Goal: Transaction & Acquisition: Purchase product/service

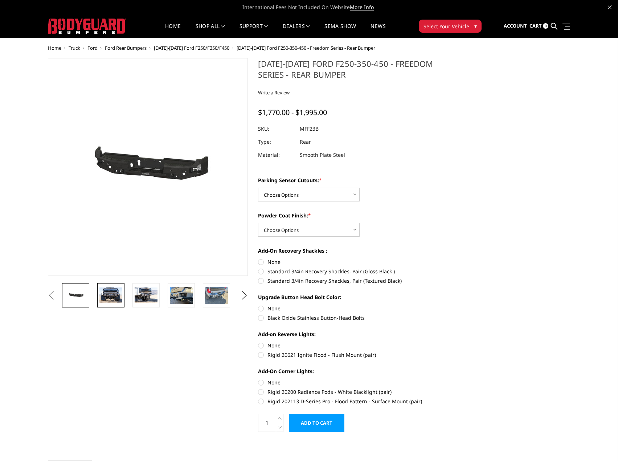
click at [113, 292] on img at bounding box center [111, 295] width 23 height 15
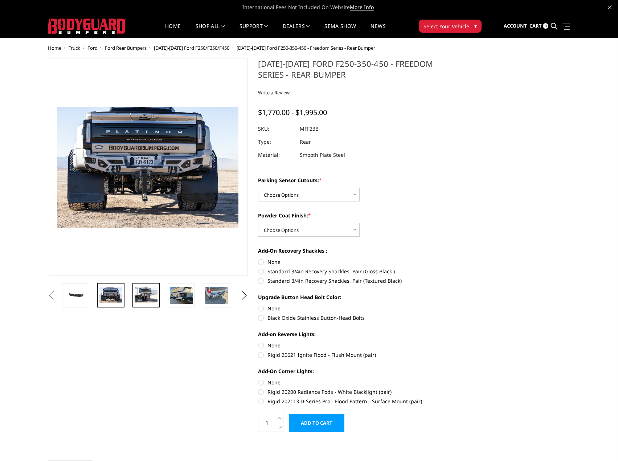
click at [146, 292] on img at bounding box center [146, 295] width 23 height 15
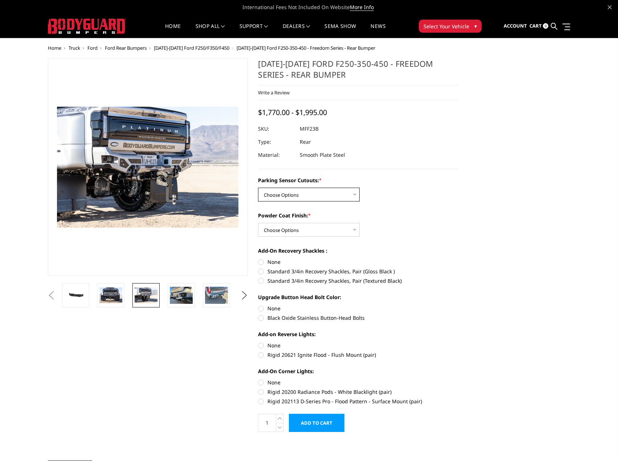
click at [337, 191] on select "Choose Options No - Without Parking Sensor Cutouts Yes - With Parking Sensor Cu…" at bounding box center [309, 195] width 102 height 14
select select "2559"
click at [258, 188] on select "Choose Options No - Without Parking Sensor Cutouts Yes - With Parking Sensor Cu…" at bounding box center [309, 195] width 102 height 14
click at [336, 233] on select "Choose Options Bare Metal Textured Black Powder Coat" at bounding box center [309, 230] width 102 height 14
select select "2561"
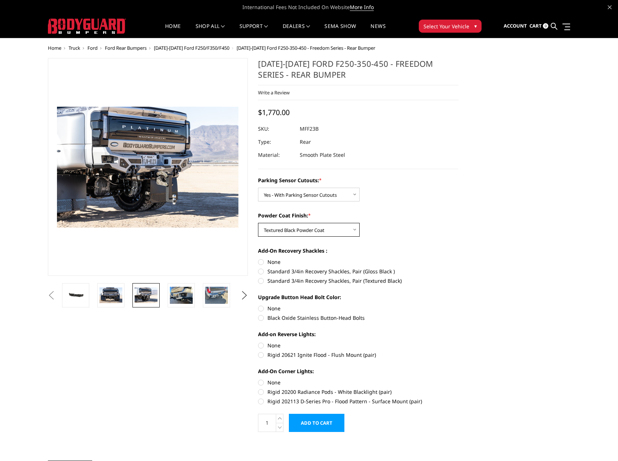
click at [258, 223] on select "Choose Options Bare Metal Textured Black Powder Coat" at bounding box center [309, 230] width 102 height 14
click at [343, 232] on select "Choose Options Bare Metal Textured Black Powder Coat" at bounding box center [309, 230] width 102 height 14
click at [258, 223] on select "Choose Options Bare Metal Textured Black Powder Coat" at bounding box center [309, 230] width 102 height 14
click at [331, 233] on select "Choose Options Bare Metal Textured Black Powder Coat" at bounding box center [309, 230] width 102 height 14
select select "2560"
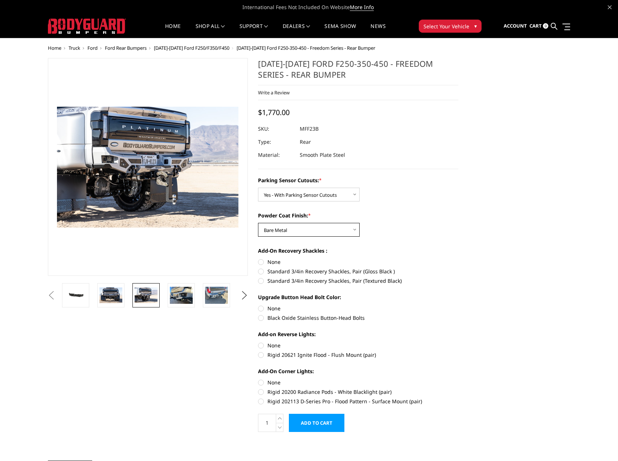
click at [258, 223] on select "Choose Options Bare Metal Textured Black Powder Coat" at bounding box center [309, 230] width 102 height 14
click at [262, 280] on label "Standard 3/4in Recovery Shackles, Pair (Textured Black)" at bounding box center [358, 281] width 200 height 8
click at [459, 268] on input "Standard 3/4in Recovery Shackles, Pair (Textured Black)" at bounding box center [459, 268] width 0 height 0
radio input "true"
click at [299, 316] on label "Black Oxide Stainless Button-Head Bolts" at bounding box center [358, 318] width 200 height 8
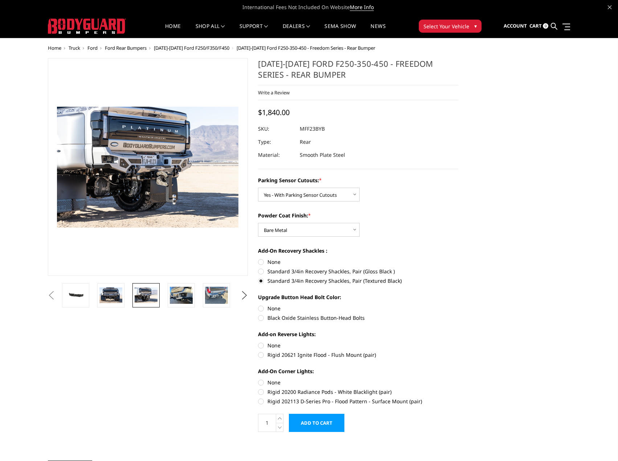
click at [459, 305] on input "Black Oxide Stainless Button-Head Bolts" at bounding box center [459, 305] width 0 height 0
radio input "true"
click at [299, 354] on label "Rigid 20621 Ignite Flood - Flush Mount (pair)" at bounding box center [358, 355] width 200 height 8
click at [459, 342] on input "Rigid 20621 Ignite Flood - Flush Mount (pair)" at bounding box center [459, 342] width 0 height 0
radio input "true"
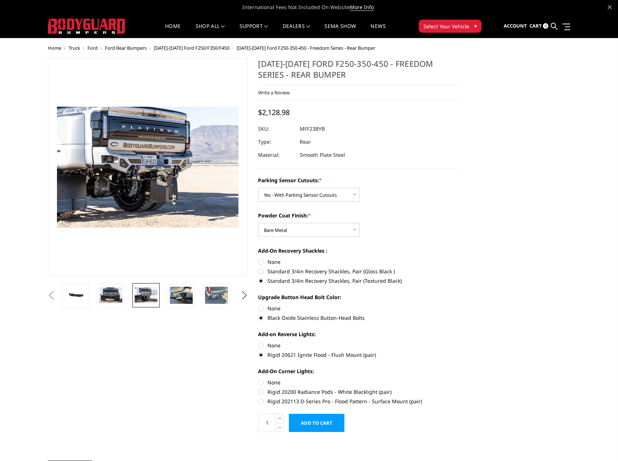
scroll to position [36, 0]
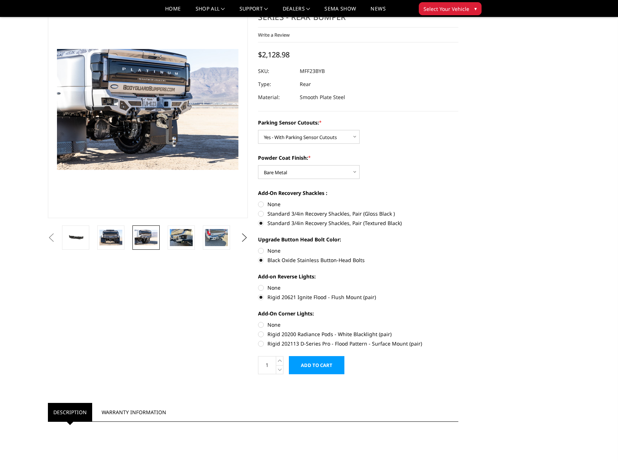
click at [352, 344] on label "Rigid 202113 D-Series Pro - Flood Pattern - Surface Mount (pair)" at bounding box center [358, 344] width 200 height 8
click at [459, 331] on input "Rigid 202113 D-Series Pro - Flood Pattern - Surface Mount (pair)" at bounding box center [459, 330] width 0 height 0
radio input "true"
click at [174, 234] on img at bounding box center [181, 237] width 23 height 17
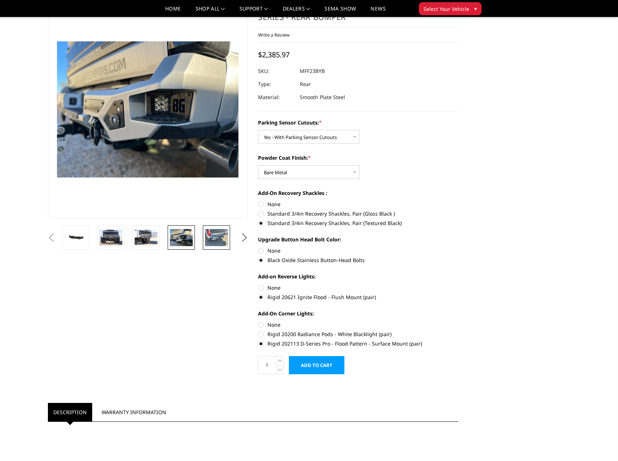
click at [213, 235] on img at bounding box center [216, 237] width 23 height 17
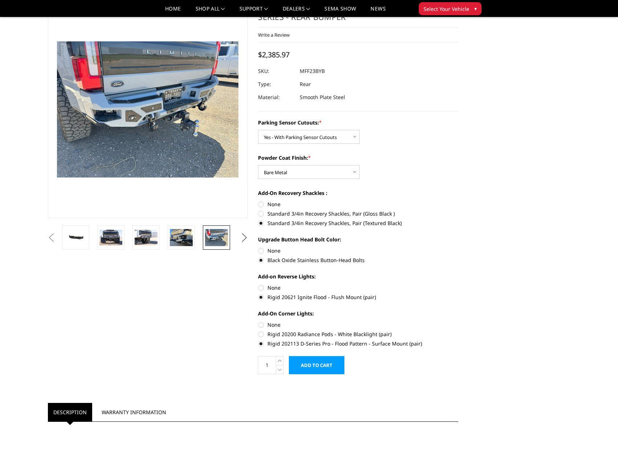
click at [246, 236] on button "Next" at bounding box center [244, 237] width 11 height 11
click at [210, 237] on img at bounding box center [216, 237] width 23 height 17
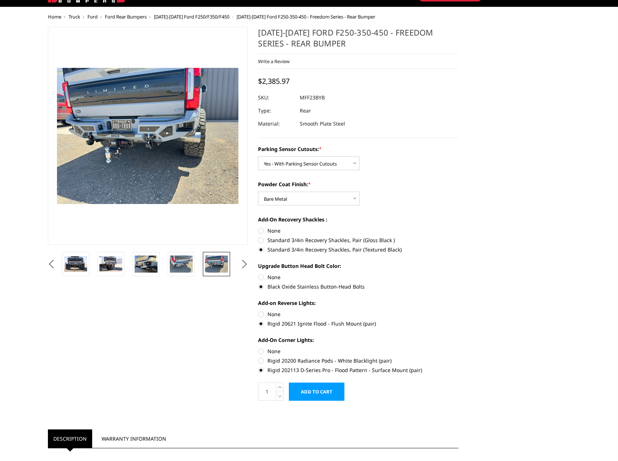
scroll to position [0, 0]
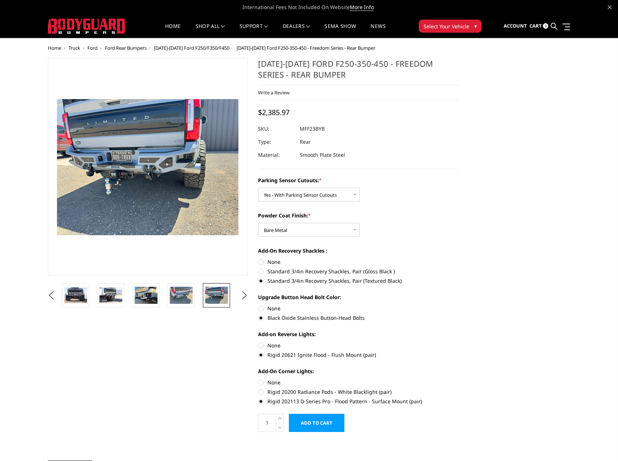
click at [194, 48] on span "[DATE]-[DATE] Ford F250/F350/F450" at bounding box center [192, 48] width 76 height 7
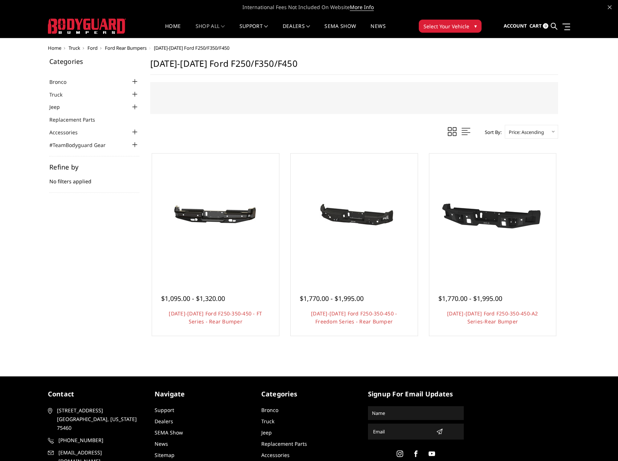
click at [125, 47] on span "Ford Rear Bumpers" at bounding box center [126, 48] width 42 height 7
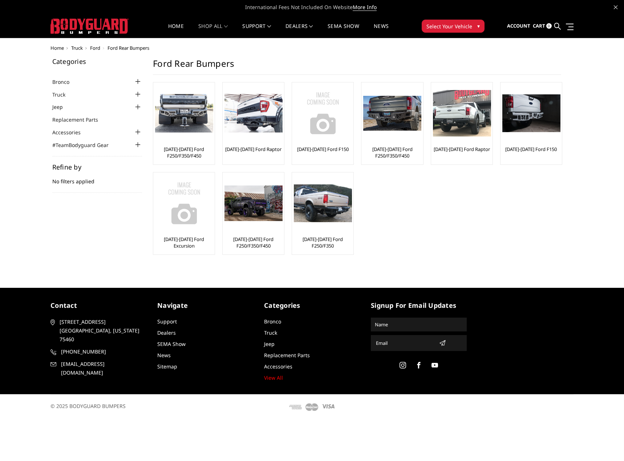
click at [96, 46] on span "Ford" at bounding box center [95, 48] width 10 height 7
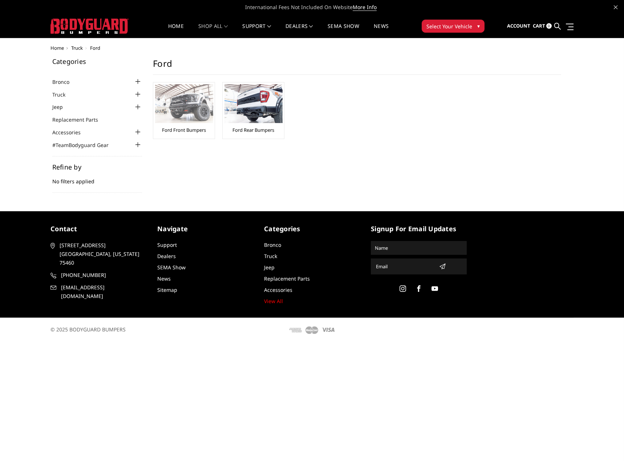
click at [175, 117] on img at bounding box center [184, 103] width 58 height 39
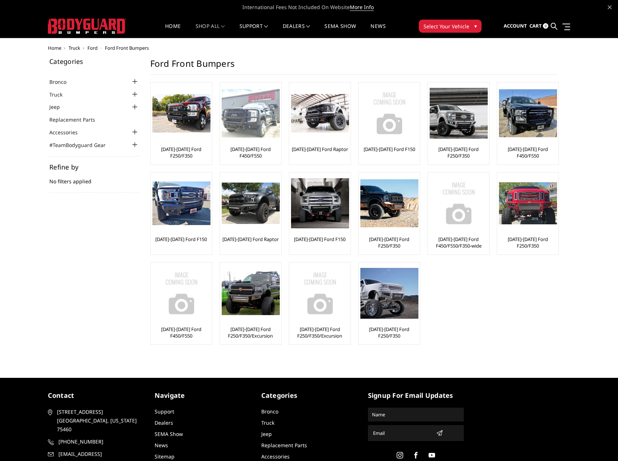
click at [258, 152] on link "[DATE]-[DATE] Ford F450/F550" at bounding box center [251, 152] width 58 height 13
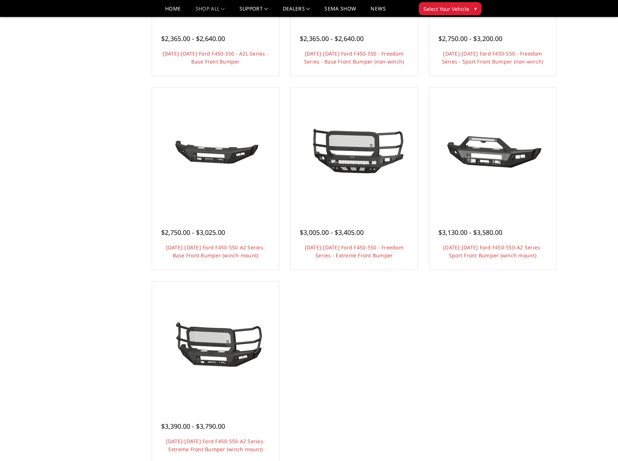
scroll to position [436, 0]
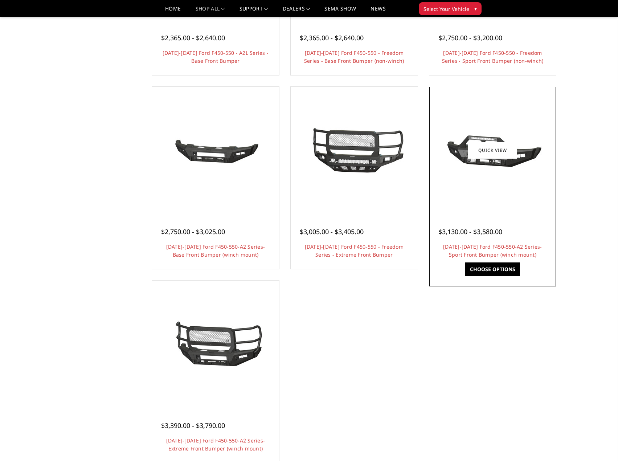
click at [506, 271] on link "Choose Options" at bounding box center [493, 270] width 55 height 14
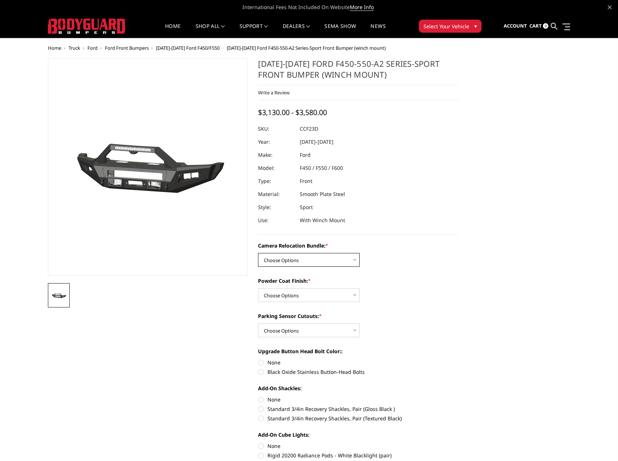
click at [324, 257] on select "Choose Options WITHOUT Camera Relocation Bundle WITH Camera Relocation Bundle" at bounding box center [309, 260] width 102 height 14
click at [421, 236] on section "2023-2025 Ford F450-550-A2 Series-Sport Front Bumper (winch mount) Write a Revi…" at bounding box center [358, 388] width 211 height 660
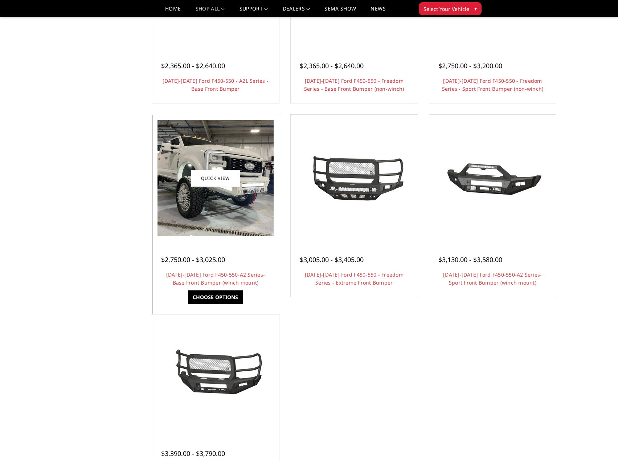
scroll to position [399, 0]
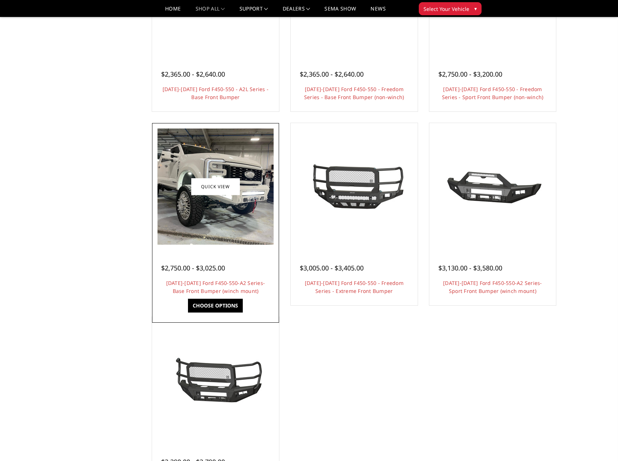
click at [239, 308] on link "Choose Options" at bounding box center [215, 306] width 55 height 14
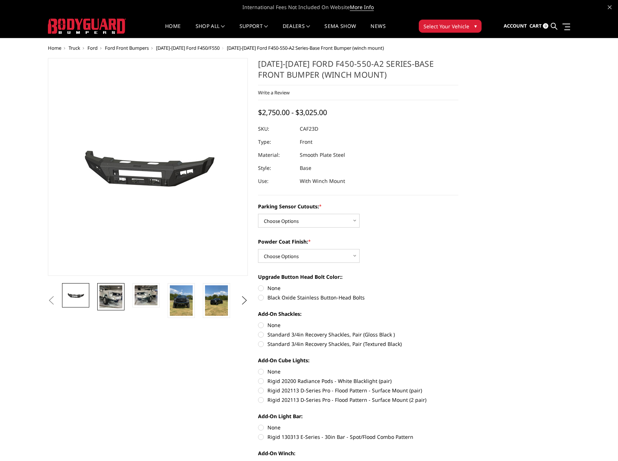
click at [115, 300] on img at bounding box center [111, 296] width 23 height 23
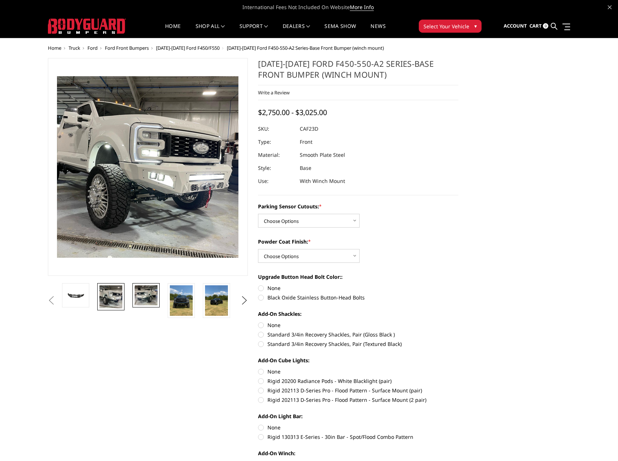
click at [150, 293] on img at bounding box center [146, 295] width 23 height 20
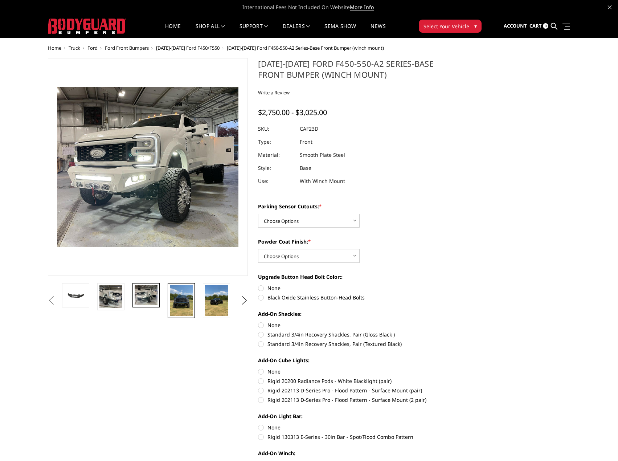
click at [177, 306] on img at bounding box center [181, 300] width 23 height 31
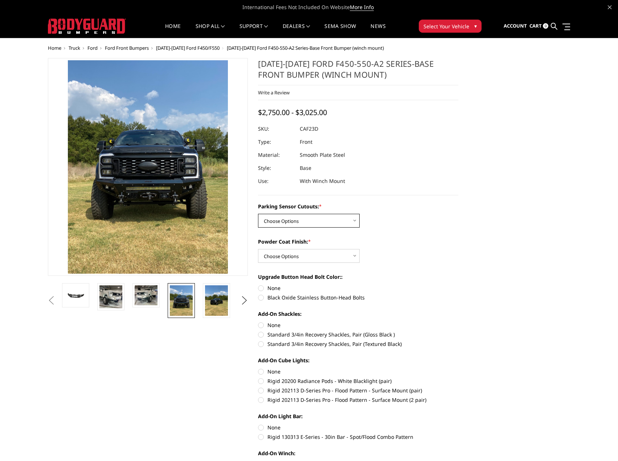
click at [322, 219] on select "Choose Options No-Without Parking Sensor Cutouts Yes-With Parking Sensor Cutouts" at bounding box center [309, 221] width 102 height 14
select select "2403"
click at [258, 214] on select "Choose Options No-Without Parking Sensor Cutouts Yes-With Parking Sensor Cutouts" at bounding box center [309, 221] width 102 height 14
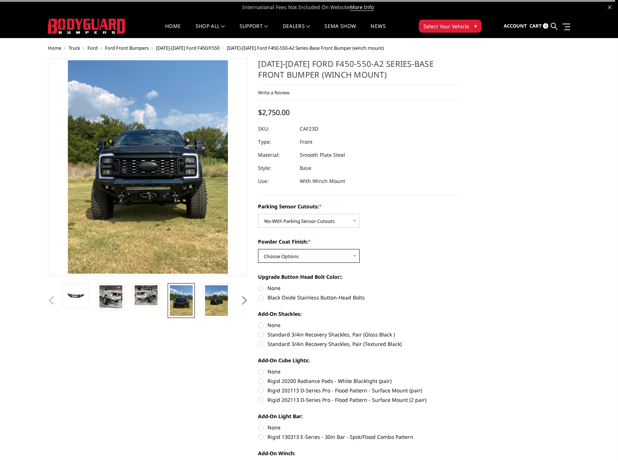
click at [328, 257] on select "Choose Options Bare Metal Textured Black Powder Coat" at bounding box center [309, 256] width 102 height 14
select select "2404"
click at [258, 249] on select "Choose Options Bare Metal Textured Black Powder Coat" at bounding box center [309, 256] width 102 height 14
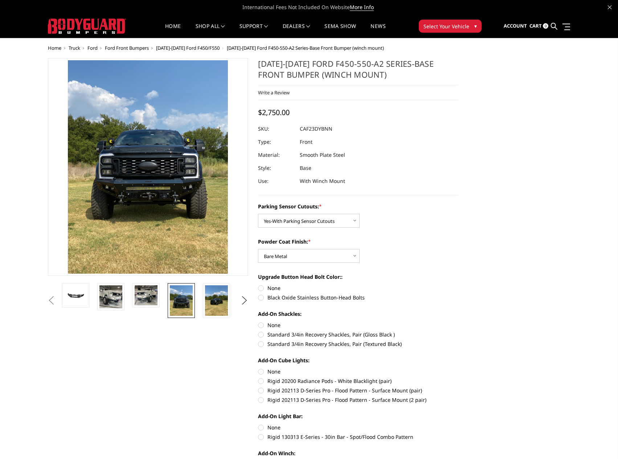
click at [333, 299] on label "Black Oxide Stainless Button-Head Bolts" at bounding box center [358, 298] width 200 height 8
click at [459, 285] on input "Black Oxide Stainless Button-Head Bolts" at bounding box center [459, 284] width 0 height 0
radio input "true"
click at [258, 345] on label "Standard 3/4in Recovery Shackles, Pair (Textured Black)" at bounding box center [358, 344] width 200 height 8
click at [459, 331] on input "Standard 3/4in Recovery Shackles, Pair (Textured Black)" at bounding box center [459, 331] width 0 height 0
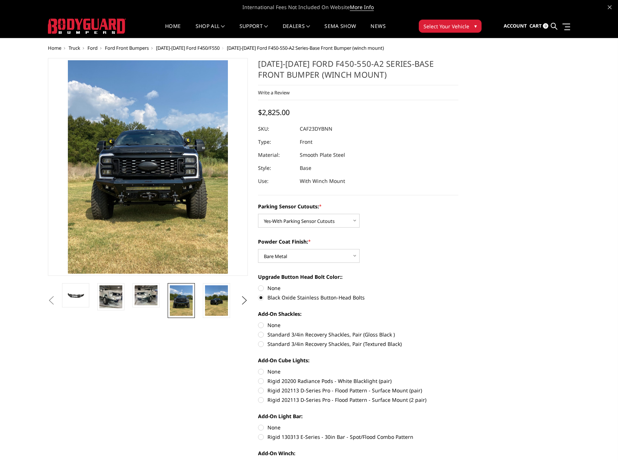
radio input "true"
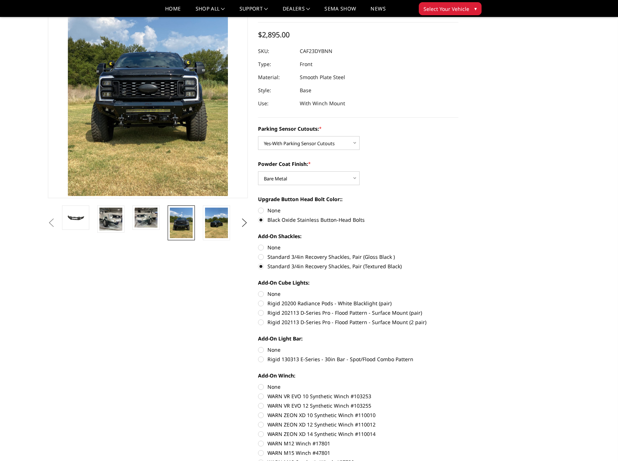
scroll to position [73, 0]
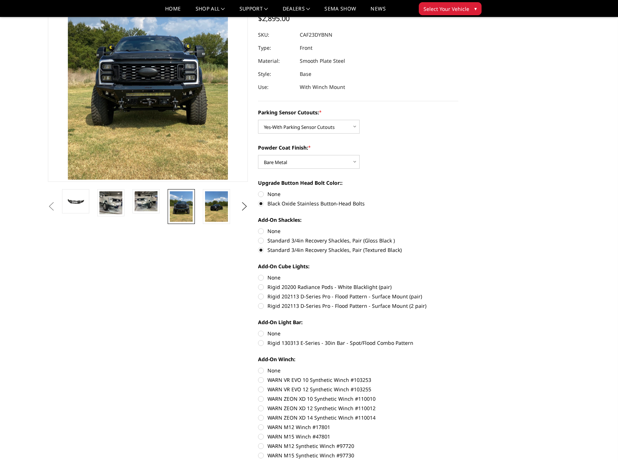
click at [275, 305] on label "Rigid 202113 D-Series Pro - Flood Pattern - Surface Mount (2 pair)" at bounding box center [358, 306] width 200 height 8
click at [459, 293] on input "Rigid 202113 D-Series Pro - Flood Pattern - Surface Mount (2 pair)" at bounding box center [459, 293] width 0 height 0
radio input "true"
click at [296, 344] on label "Rigid 130313 E-Series - 30in Bar - Spot/Flood Combo Pattern" at bounding box center [358, 343] width 200 height 8
click at [459, 330] on input "Rigid 130313 E-Series - 30in Bar - Spot/Flood Combo Pattern" at bounding box center [459, 330] width 0 height 0
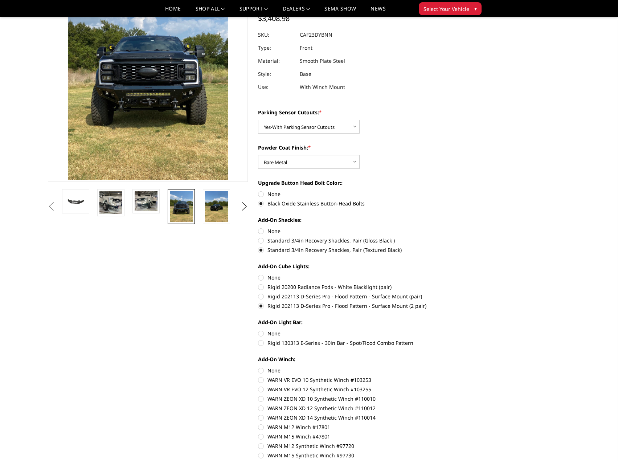
radio input "true"
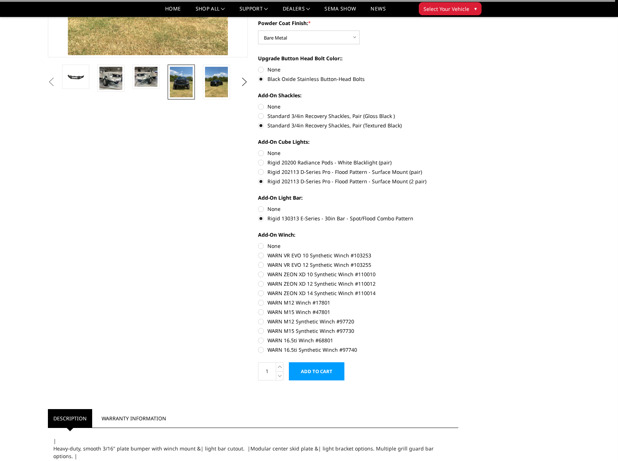
scroll to position [218, 0]
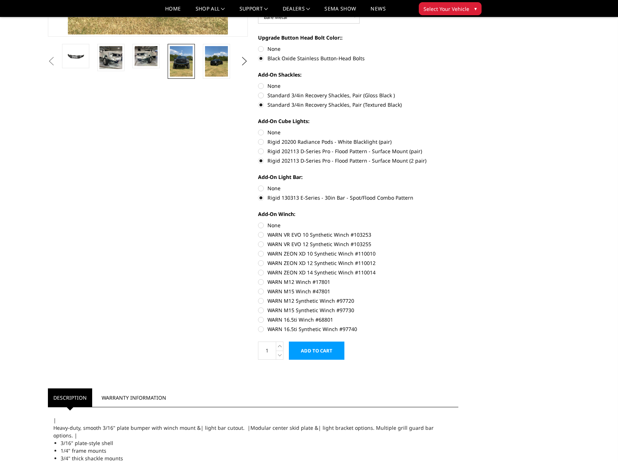
click at [283, 310] on label "WARN M15 Synthetic Winch #97730" at bounding box center [358, 311] width 200 height 8
click at [459, 297] on input "WARN M15 Synthetic Winch #97730" at bounding box center [459, 297] width 0 height 0
radio input "true"
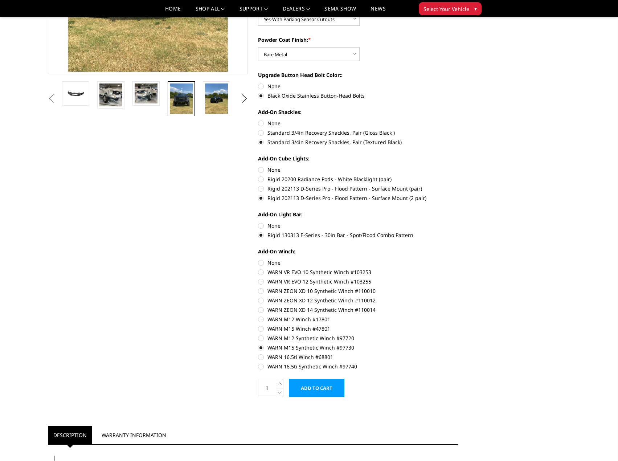
scroll to position [182, 0]
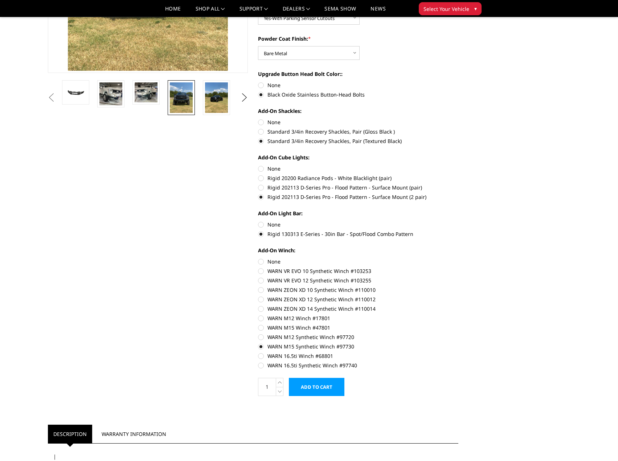
click at [272, 261] on label "None" at bounding box center [358, 262] width 200 height 8
click at [259, 258] on input "None" at bounding box center [258, 258] width 0 height 0
radio input "true"
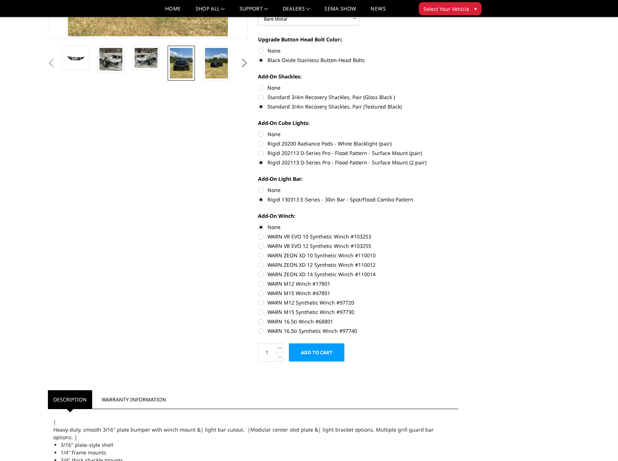
scroll to position [218, 0]
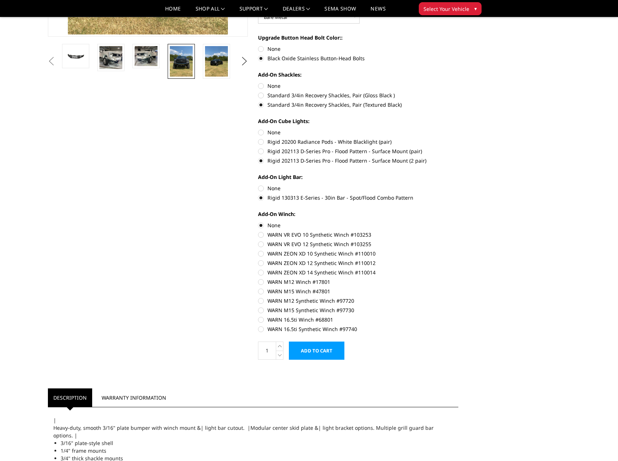
click at [284, 309] on label "WARN M15 Synthetic Winch #97730" at bounding box center [358, 311] width 200 height 8
click at [459, 297] on input "WARN M15 Synthetic Winch #97730" at bounding box center [459, 297] width 0 height 0
radio input "true"
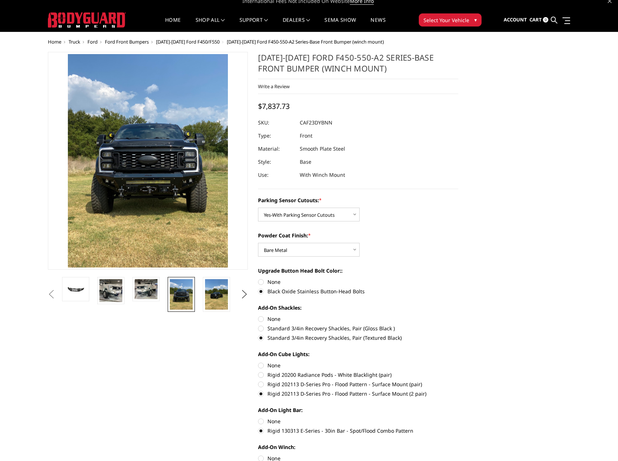
scroll to position [0, 0]
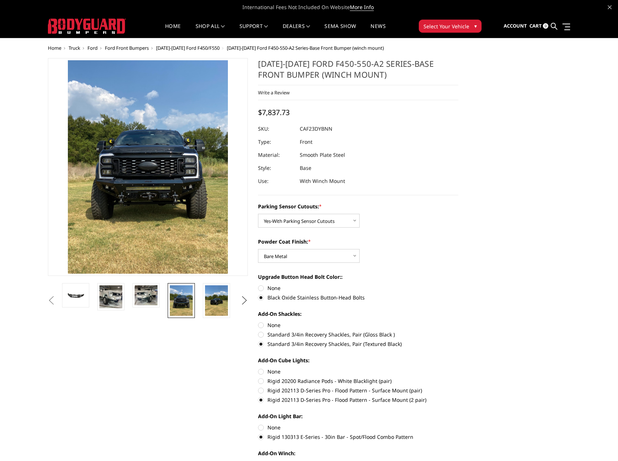
click at [244, 299] on button "Next" at bounding box center [244, 300] width 11 height 11
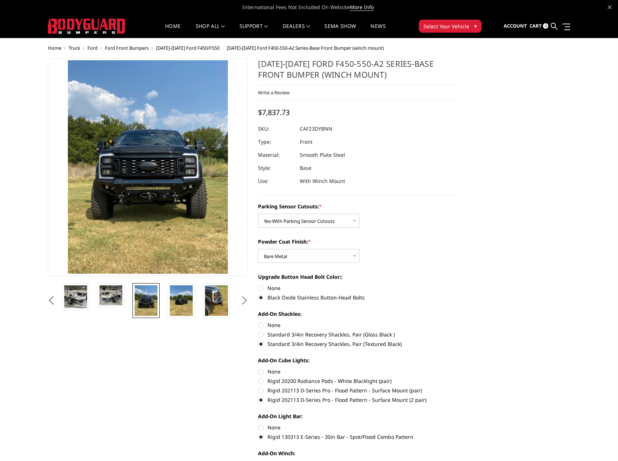
click at [244, 299] on button "Next" at bounding box center [244, 300] width 11 height 11
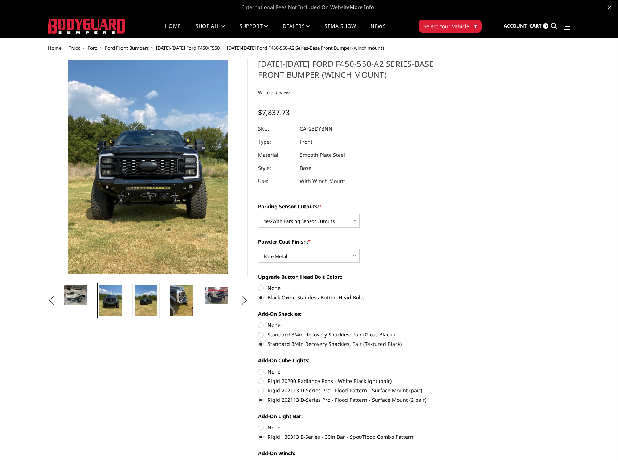
click at [176, 295] on img at bounding box center [181, 300] width 23 height 31
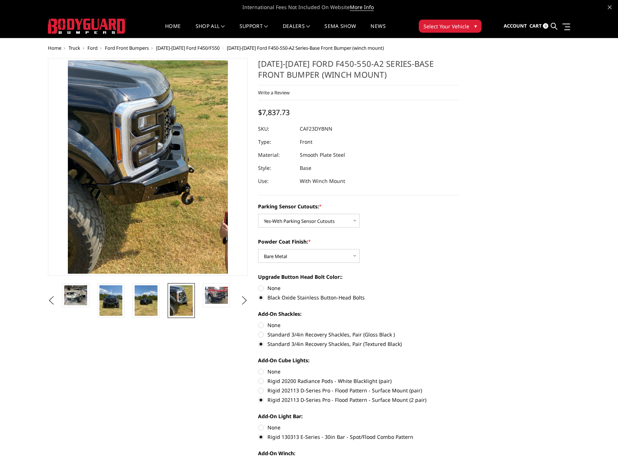
click at [187, 295] on img at bounding box center [181, 300] width 23 height 31
click at [220, 297] on img at bounding box center [216, 295] width 23 height 17
